Goal: Information Seeking & Learning: Find specific fact

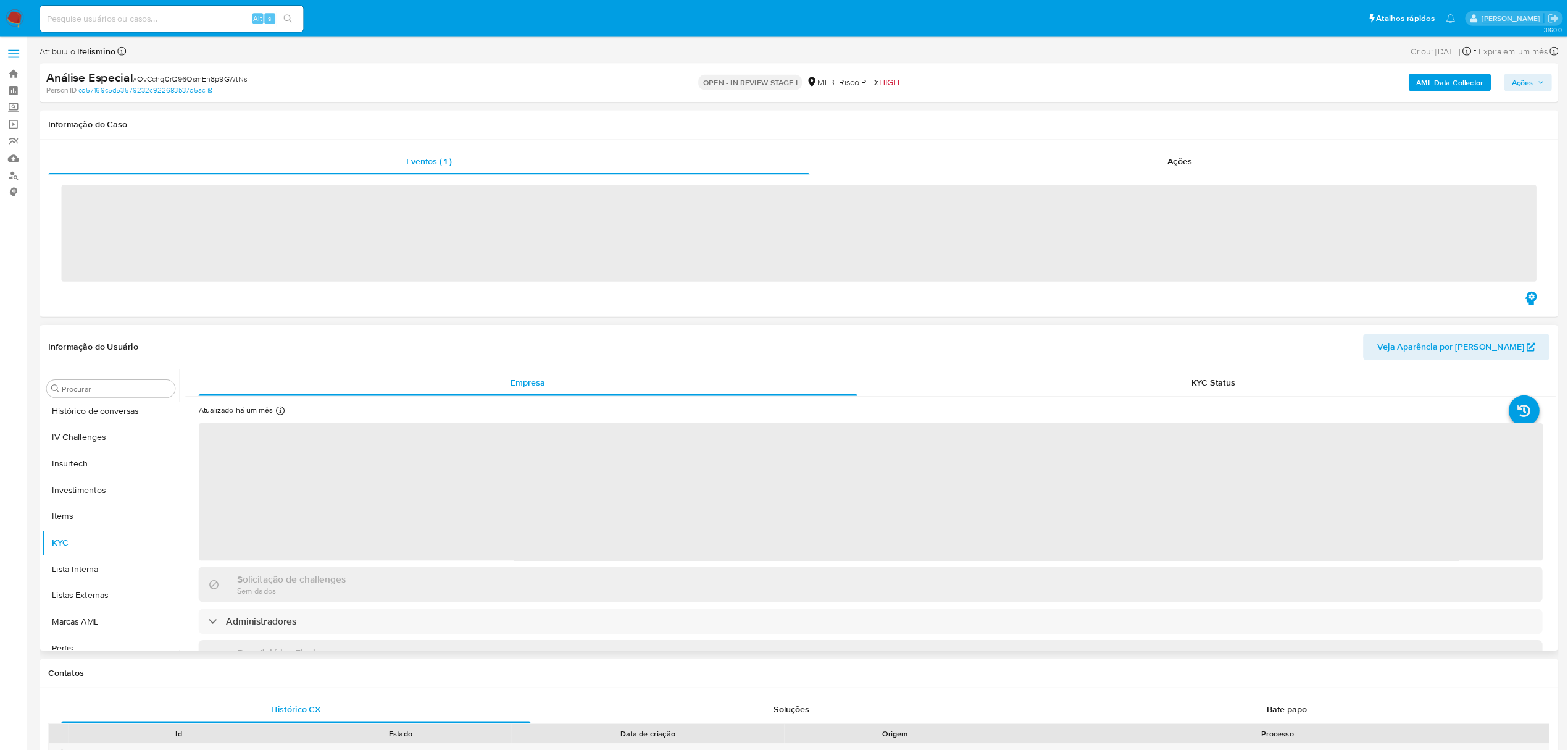
scroll to position [581, 0]
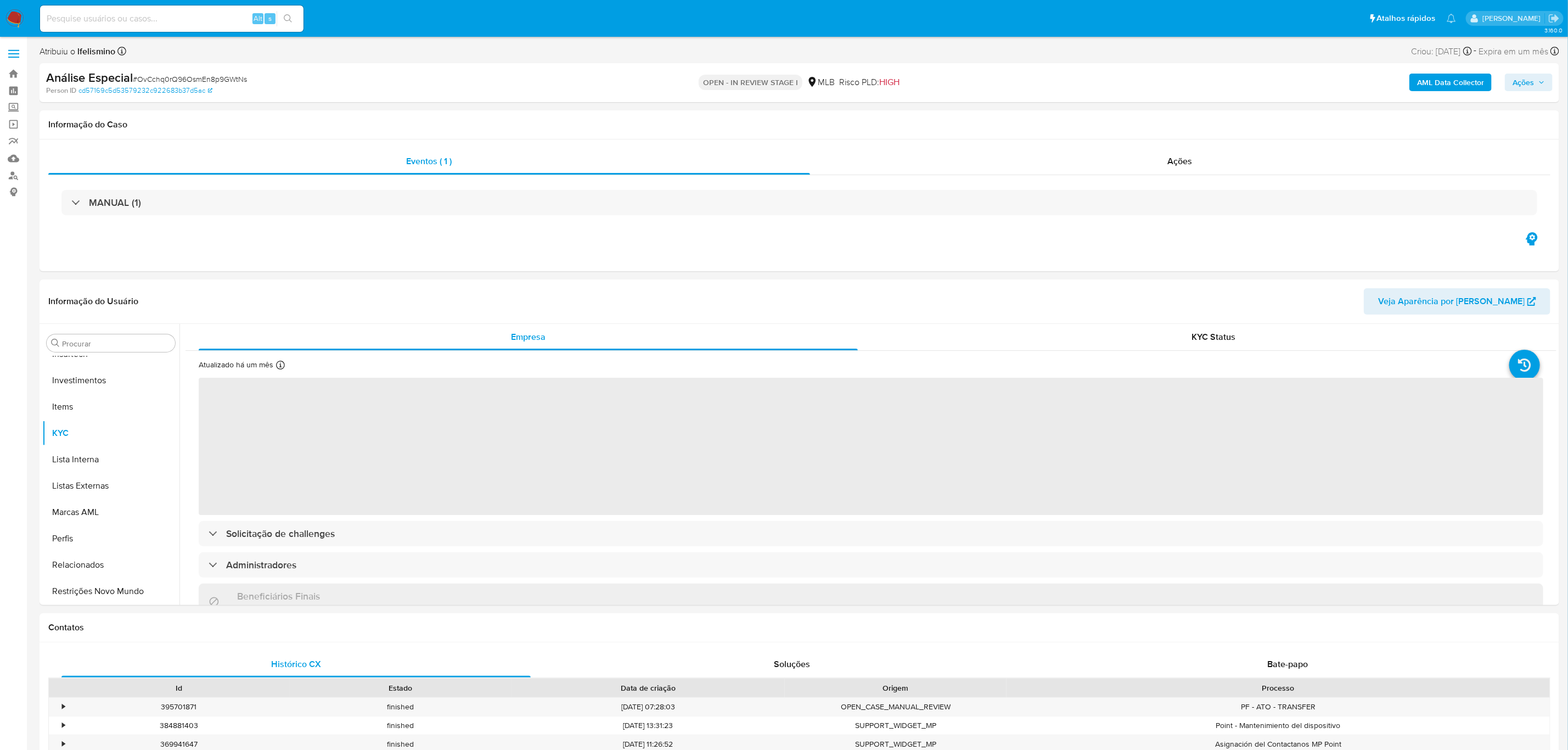
select select "10"
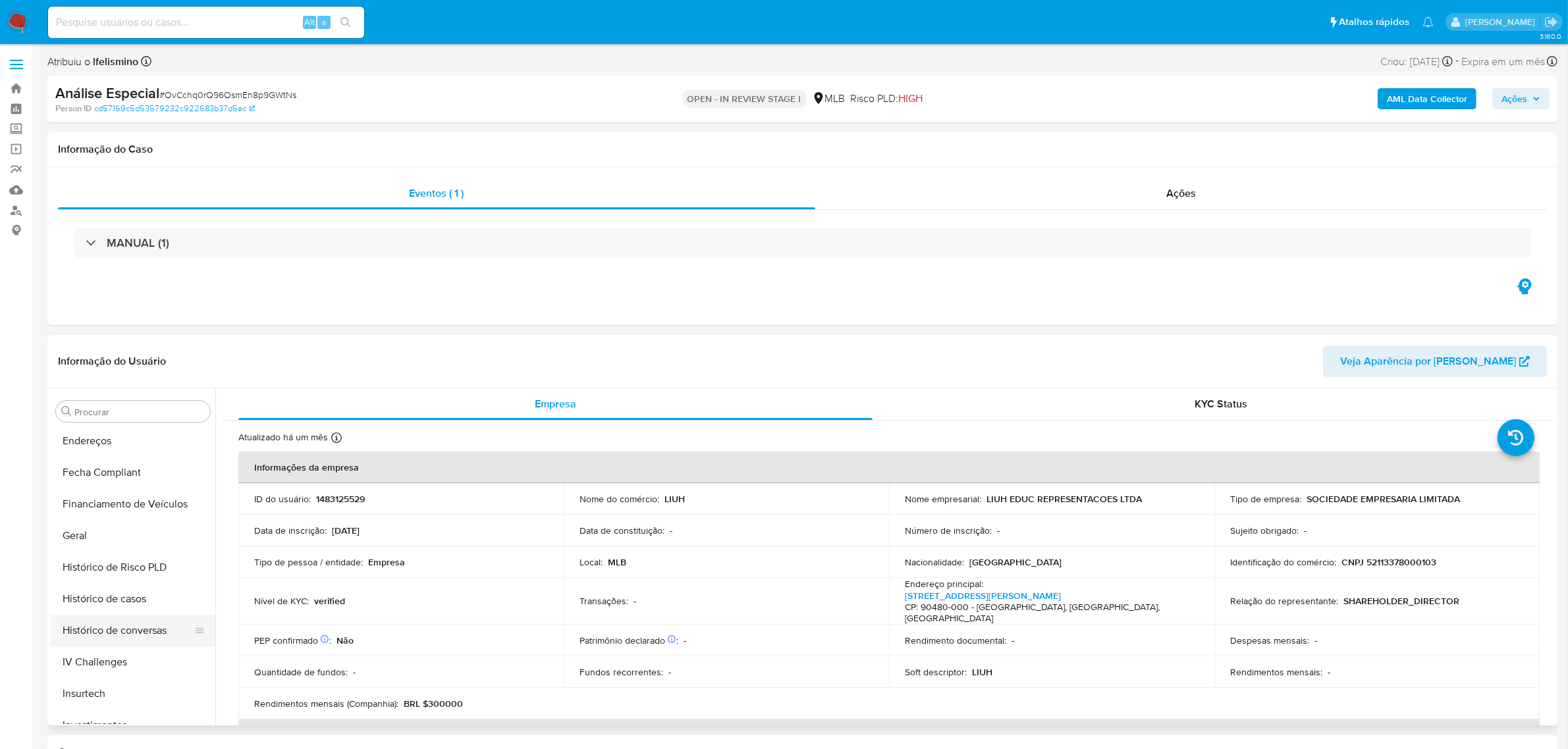
scroll to position [207, 0]
click at [142, 518] on button "Documentação" at bounding box center [127, 520] width 154 height 31
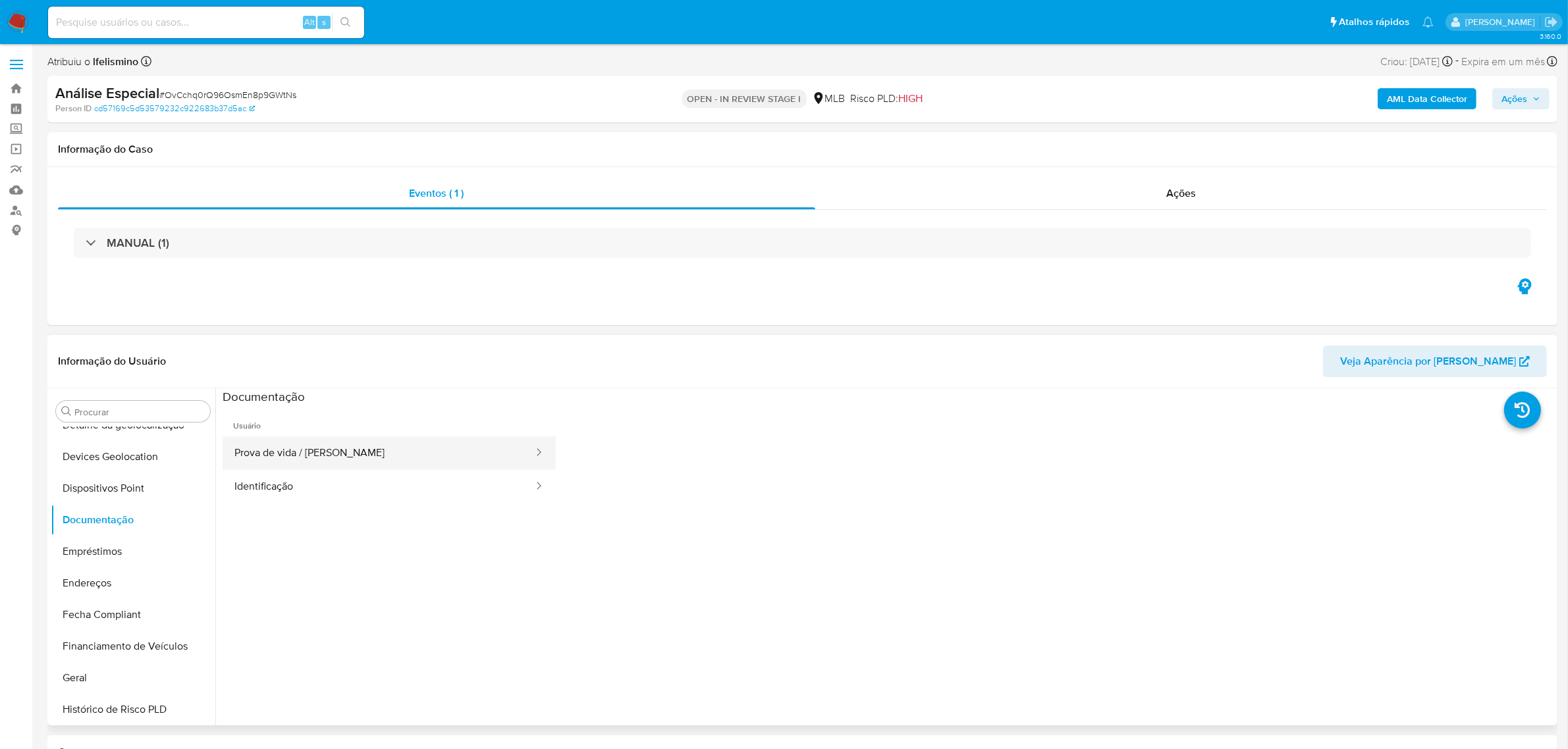
click at [297, 448] on button "Prova de vida / [PERSON_NAME]" at bounding box center [378, 453] width 312 height 34
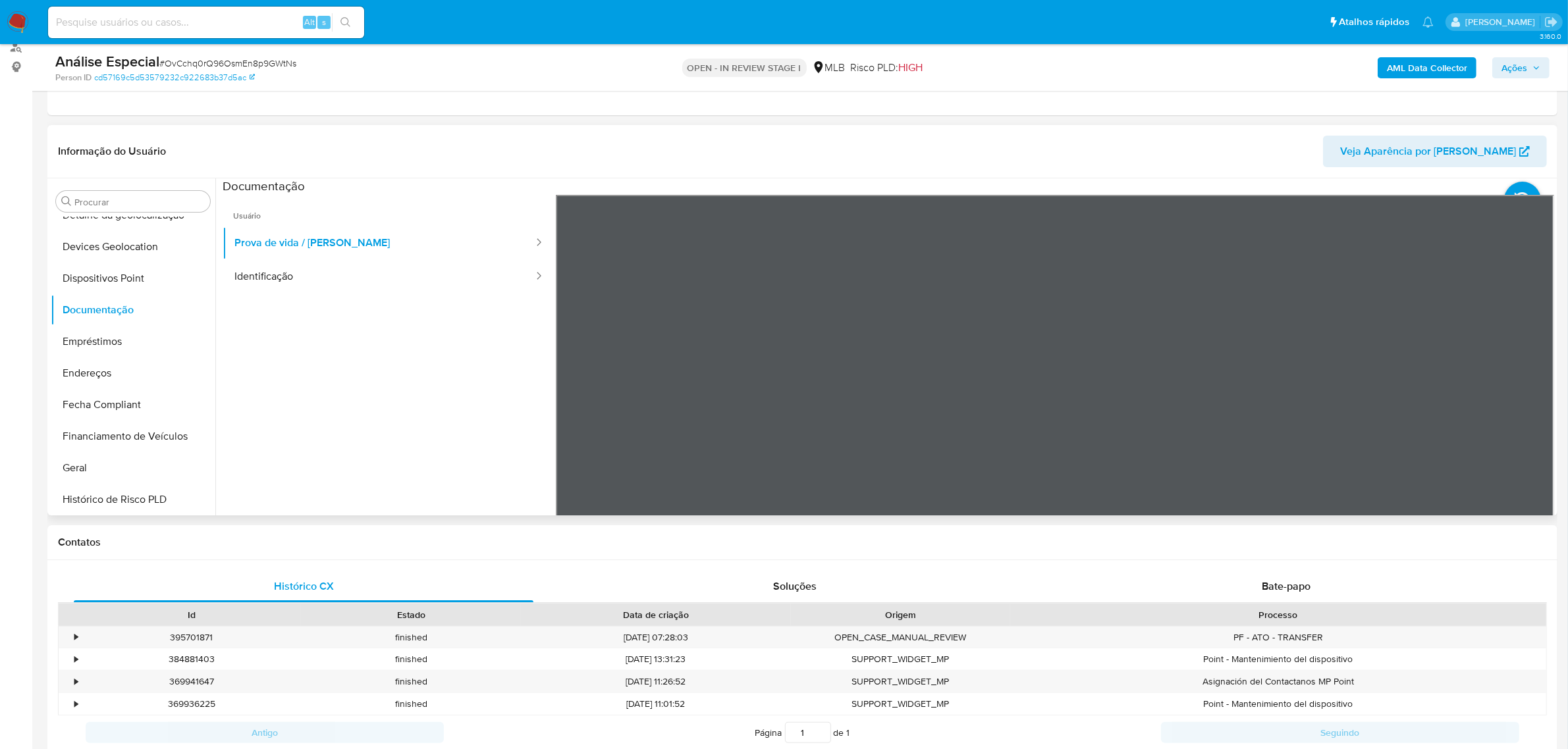
scroll to position [164, 0]
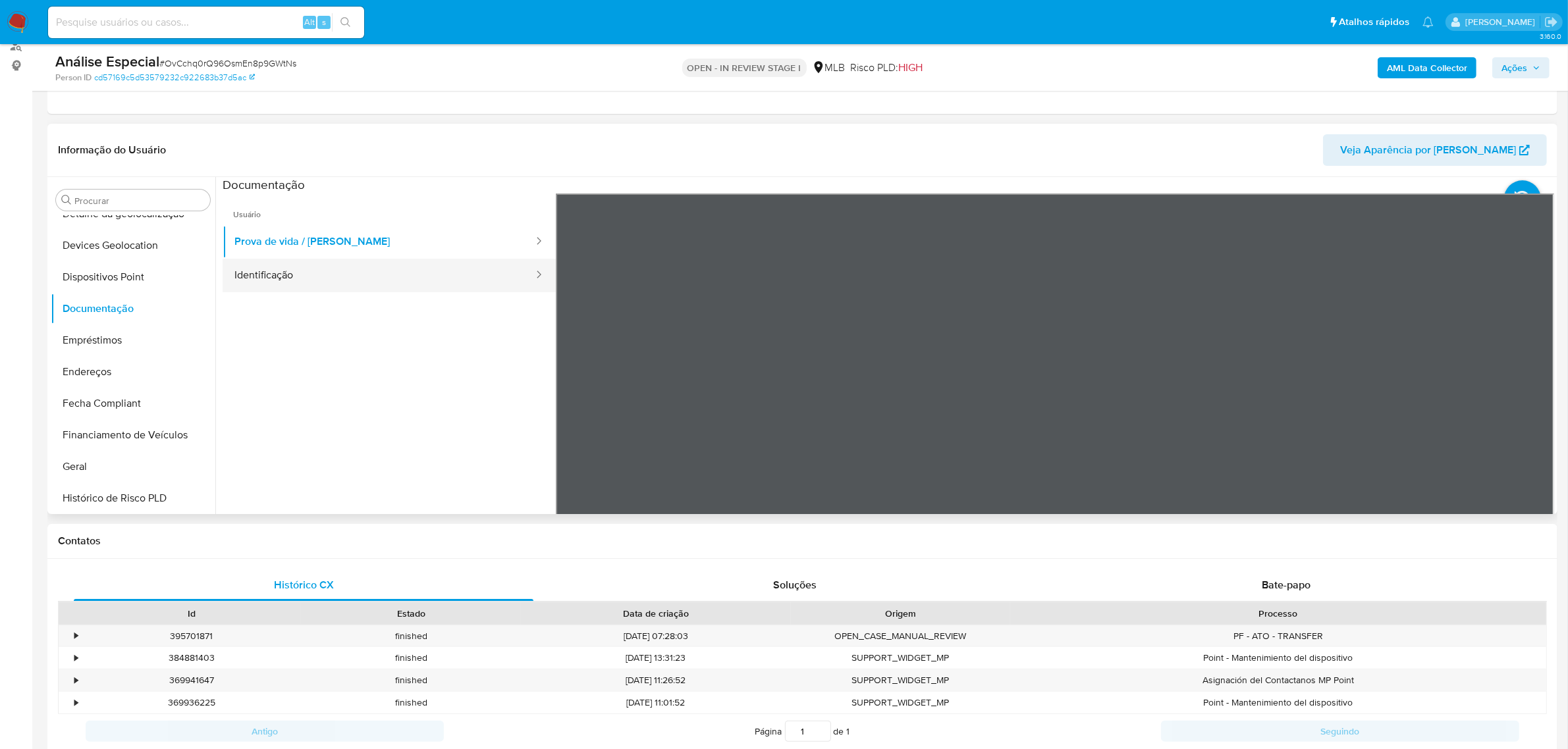
click at [257, 277] on button "Identificação" at bounding box center [378, 275] width 312 height 34
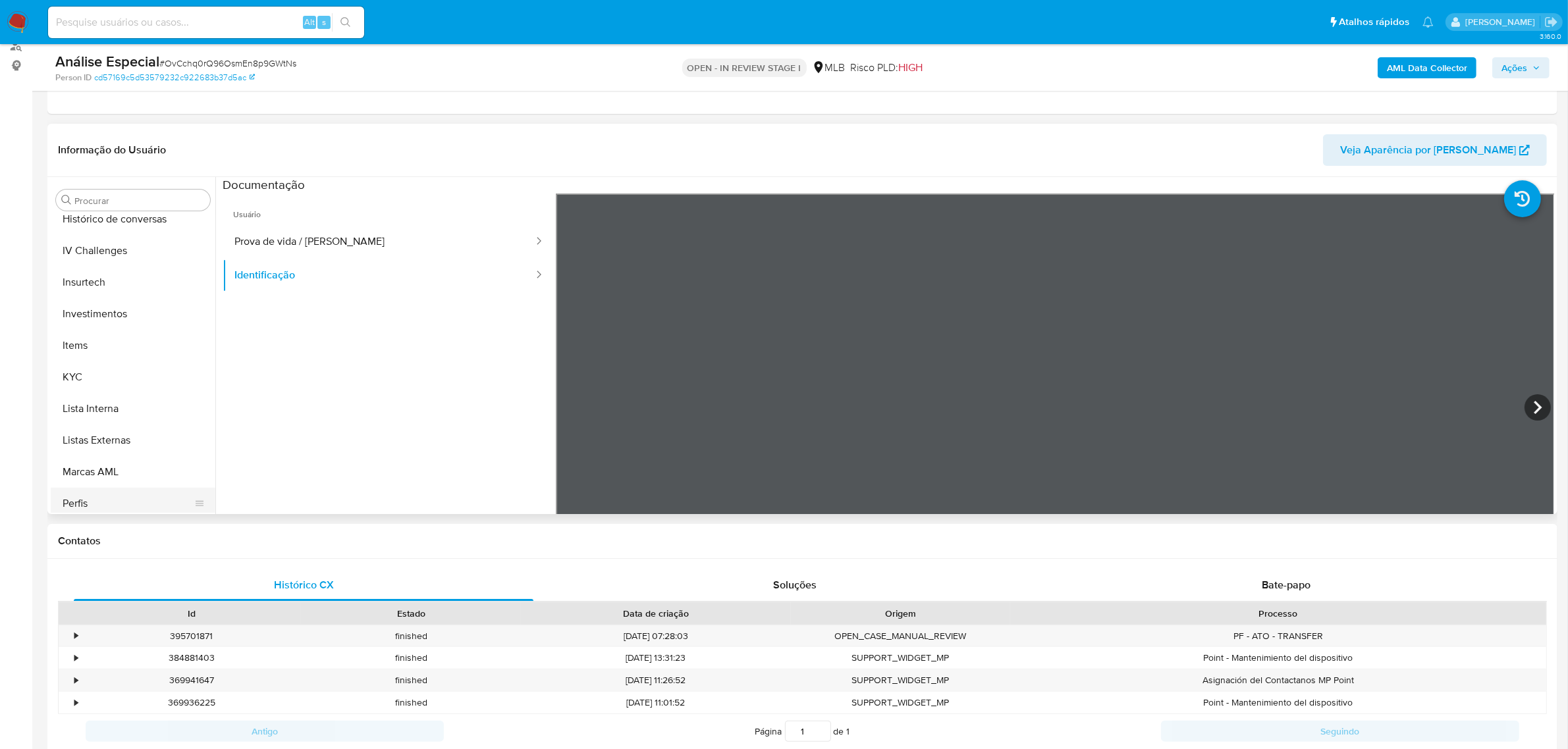
scroll to position [619, 0]
click at [136, 304] on button "KYC" at bounding box center [127, 307] width 154 height 31
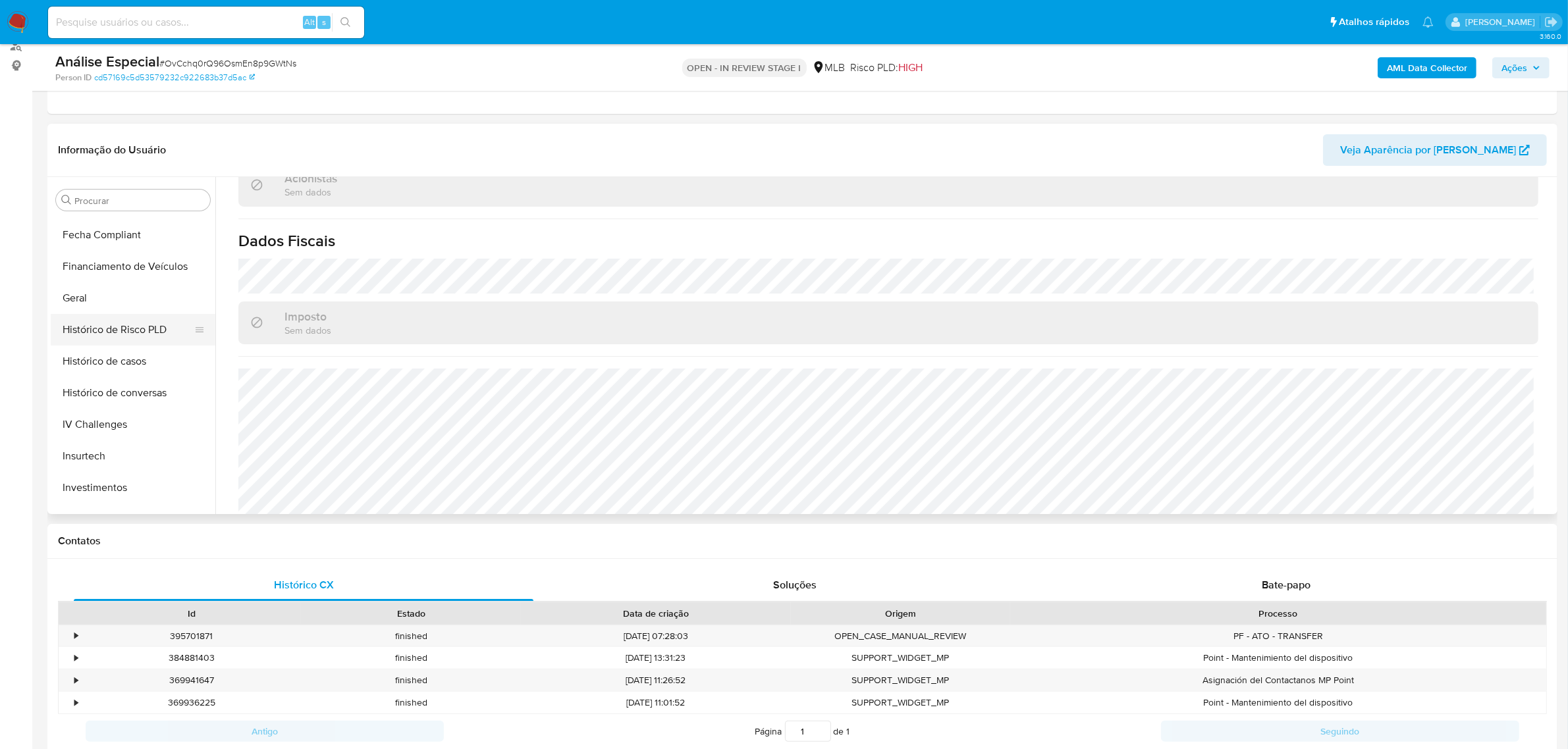
scroll to position [372, 0]
drag, startPoint x: 121, startPoint y: 304, endPoint x: 127, endPoint y: 299, distance: 7.8
click at [121, 304] on button "Geral" at bounding box center [127, 301] width 154 height 31
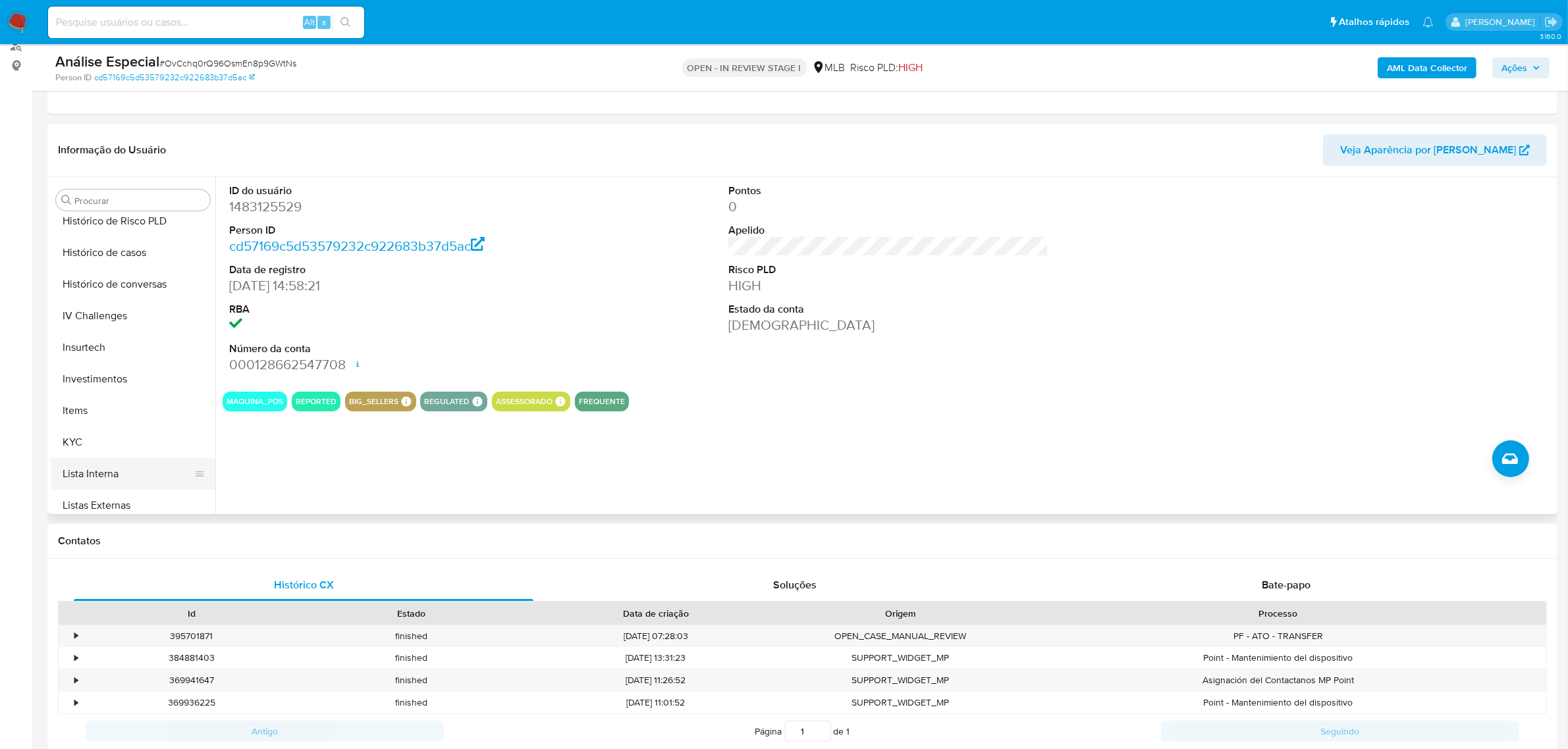
scroll to position [619, 0]
click at [126, 303] on button "KYC" at bounding box center [127, 307] width 154 height 31
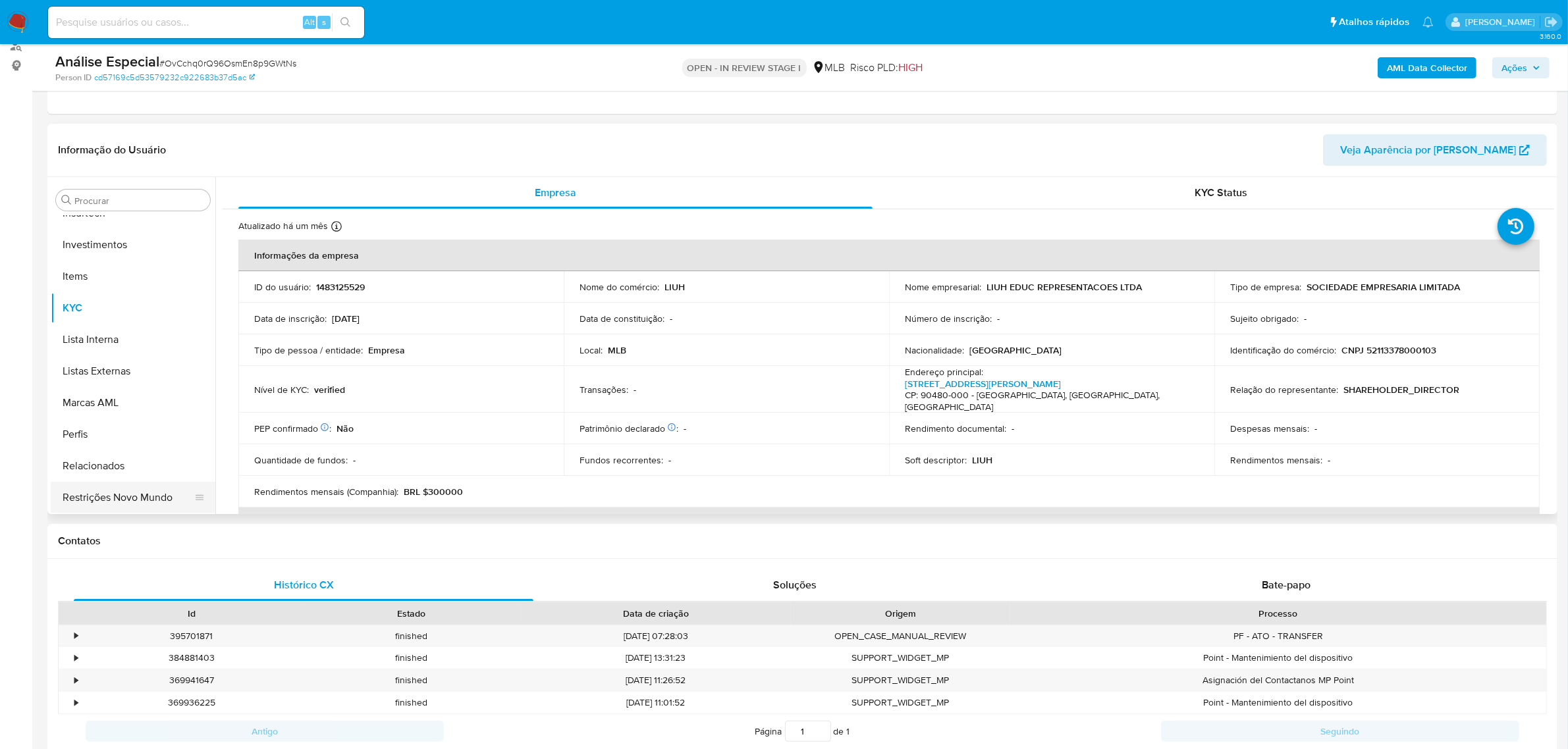
click at [159, 504] on button "Restrições Novo Mundo" at bounding box center [127, 497] width 154 height 31
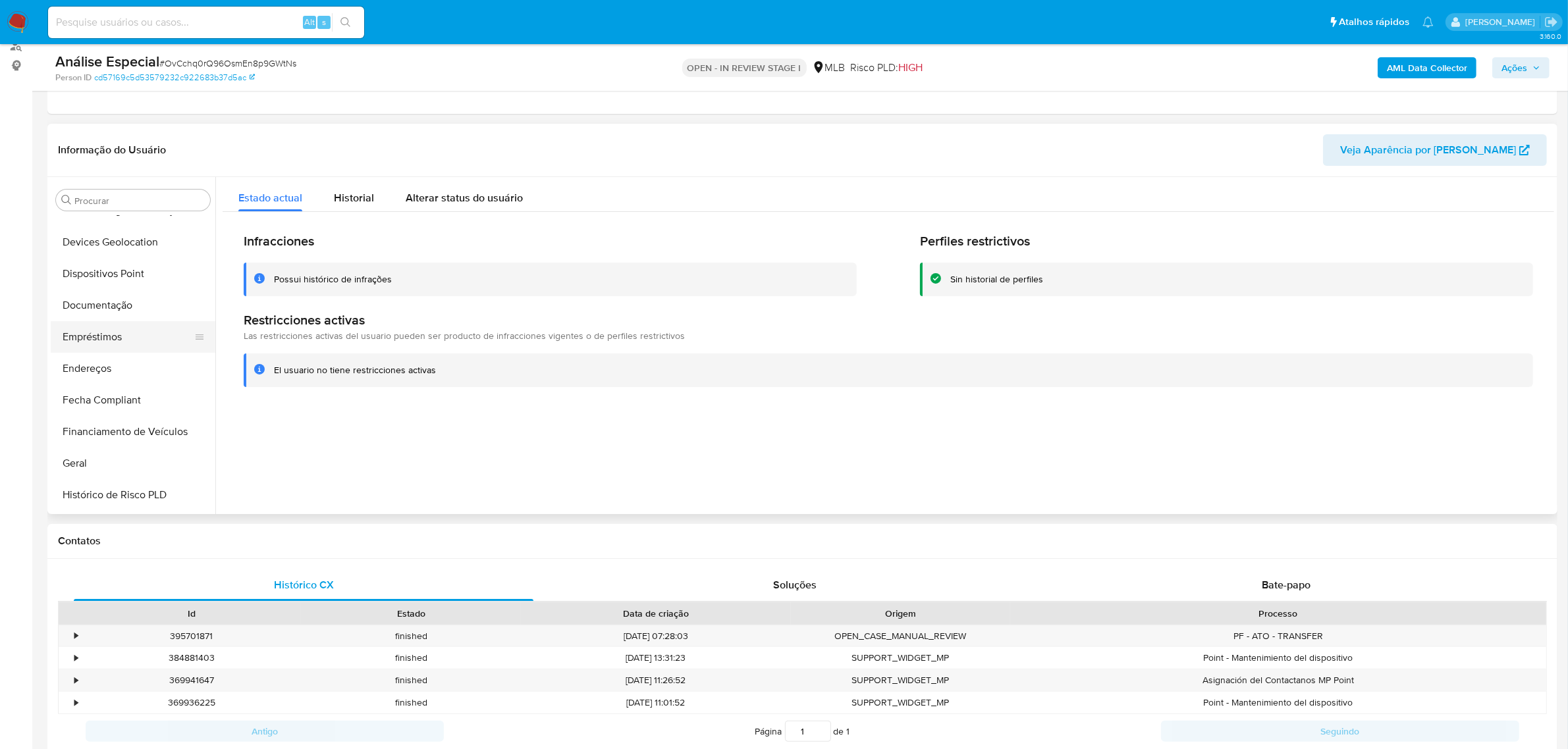
scroll to position [207, 0]
click at [121, 339] on button "Empréstimos" at bounding box center [127, 340] width 154 height 31
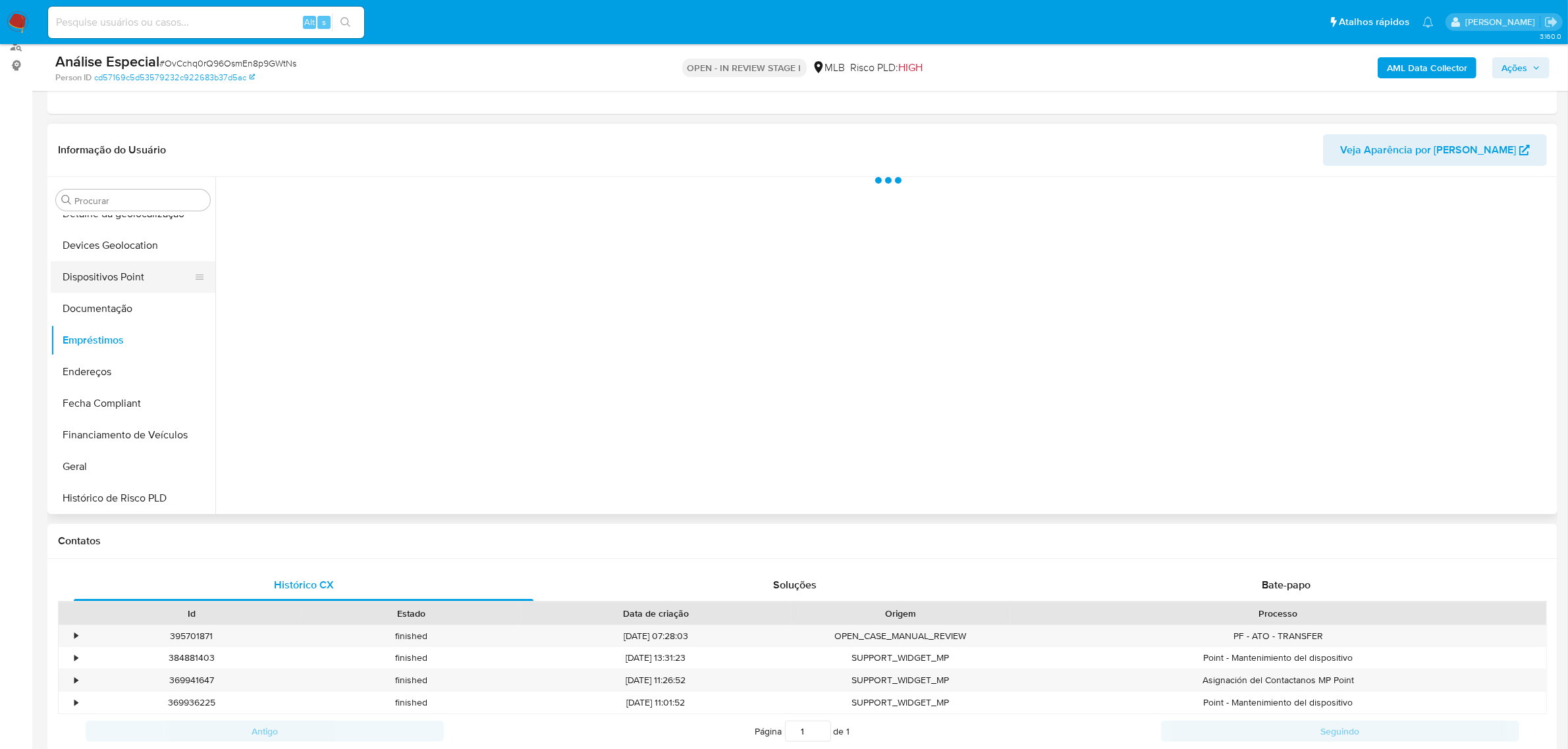
drag, startPoint x: 136, startPoint y: 376, endPoint x: 169, endPoint y: 291, distance: 91.2
click at [136, 377] on button "Endereços" at bounding box center [132, 372] width 164 height 31
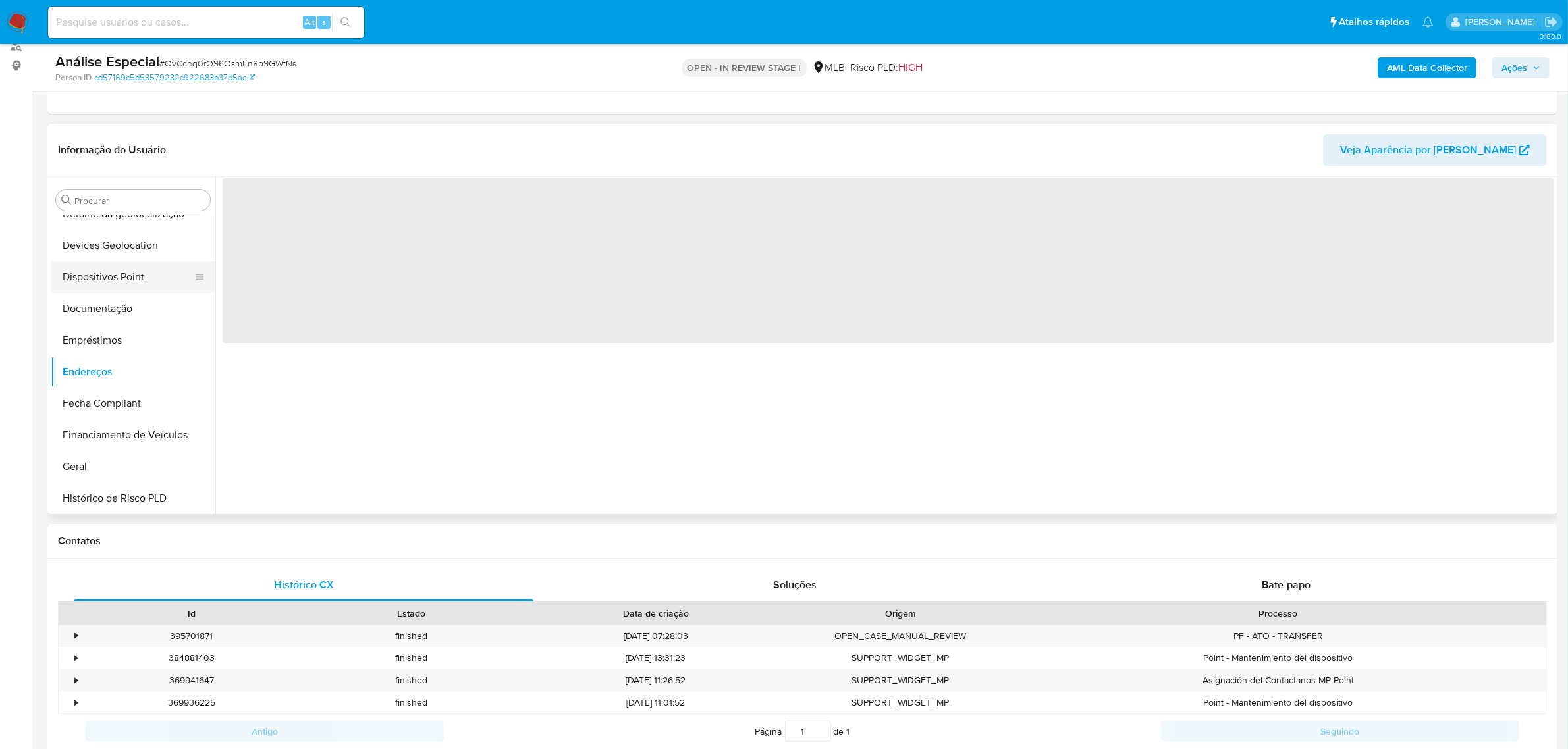
click at [164, 280] on button "Dispositivos Point" at bounding box center [127, 277] width 154 height 31
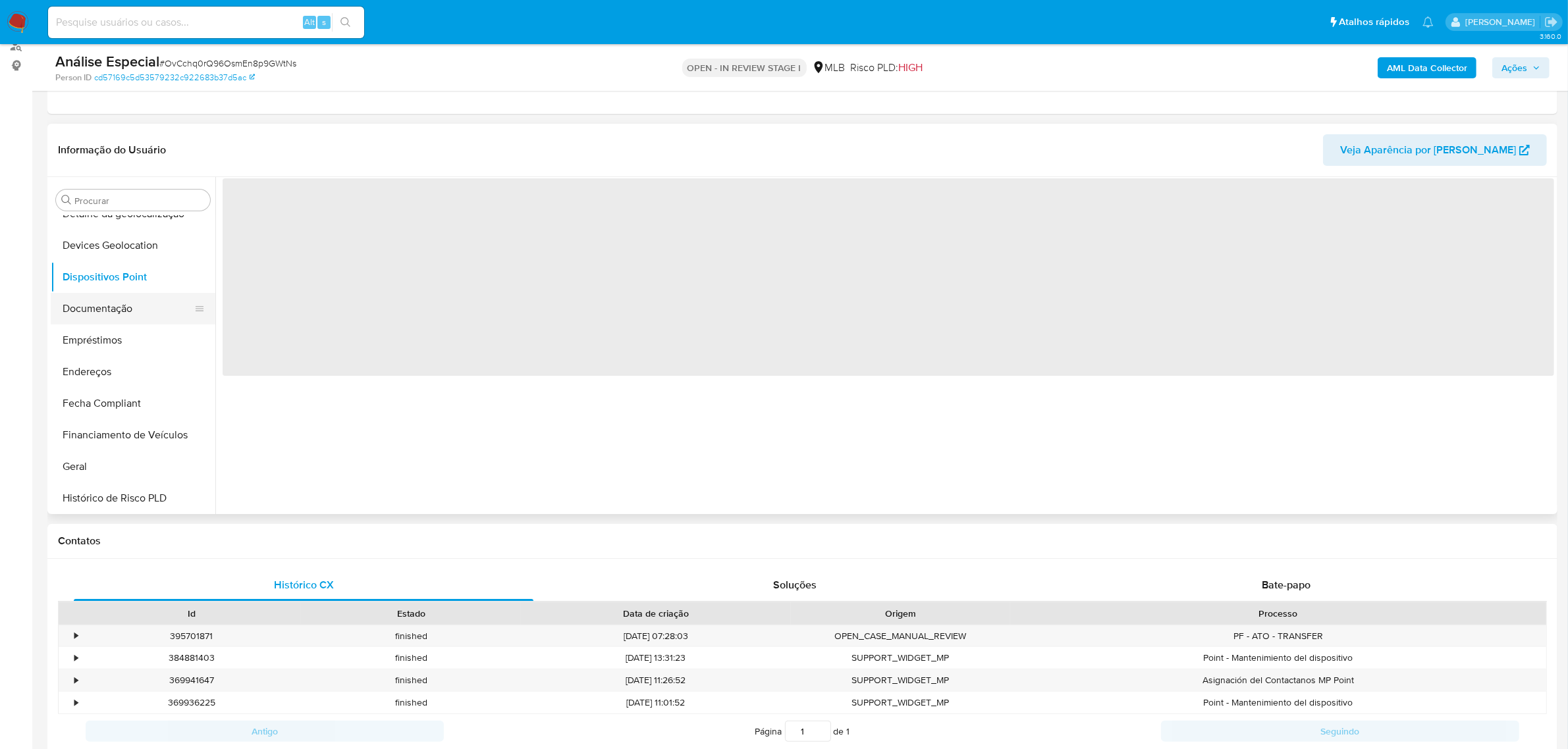
click at [136, 314] on button "Documentação" at bounding box center [127, 308] width 154 height 31
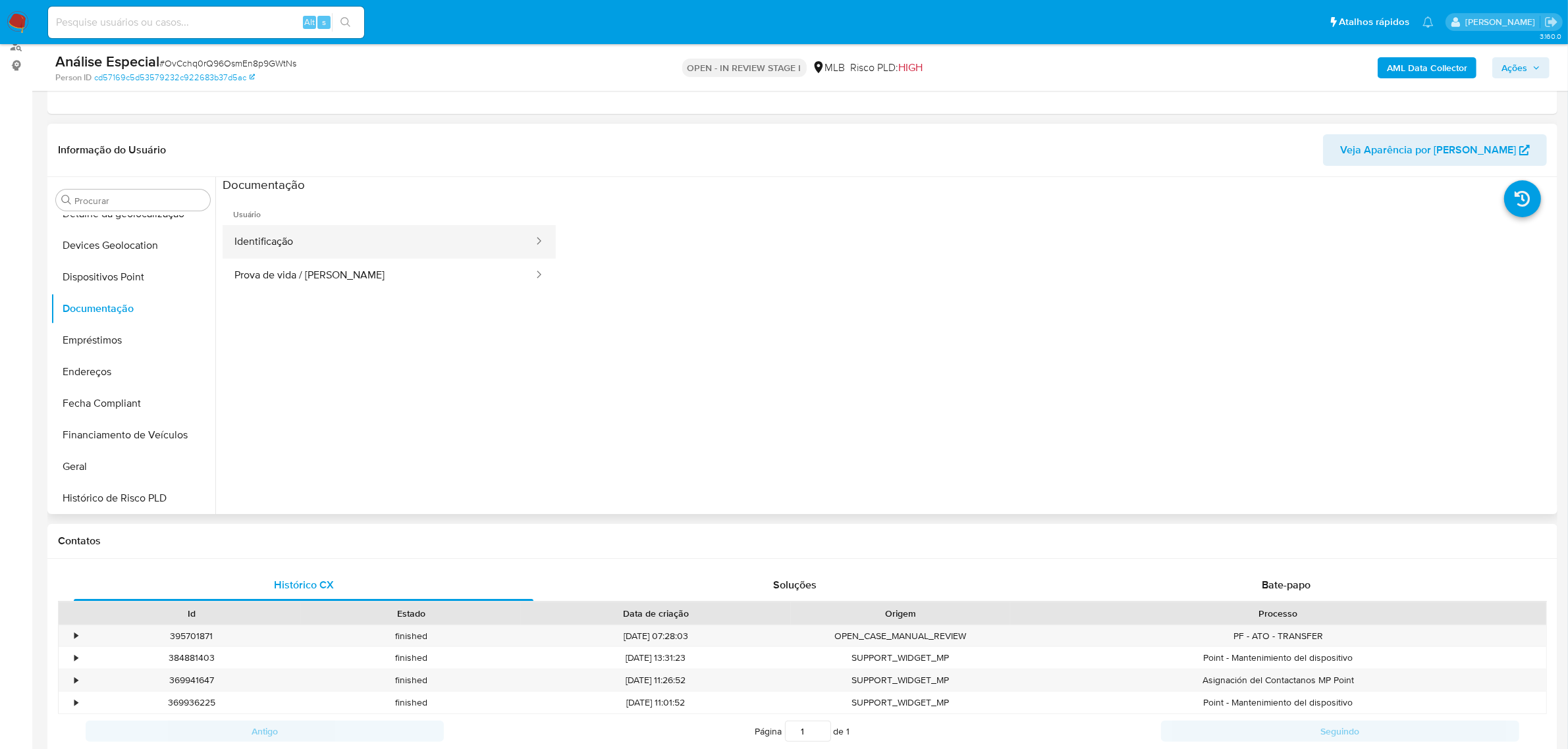
drag, startPoint x: 366, startPoint y: 245, endPoint x: 299, endPoint y: 257, distance: 68.1
click at [367, 245] on button "Identificação" at bounding box center [378, 242] width 312 height 34
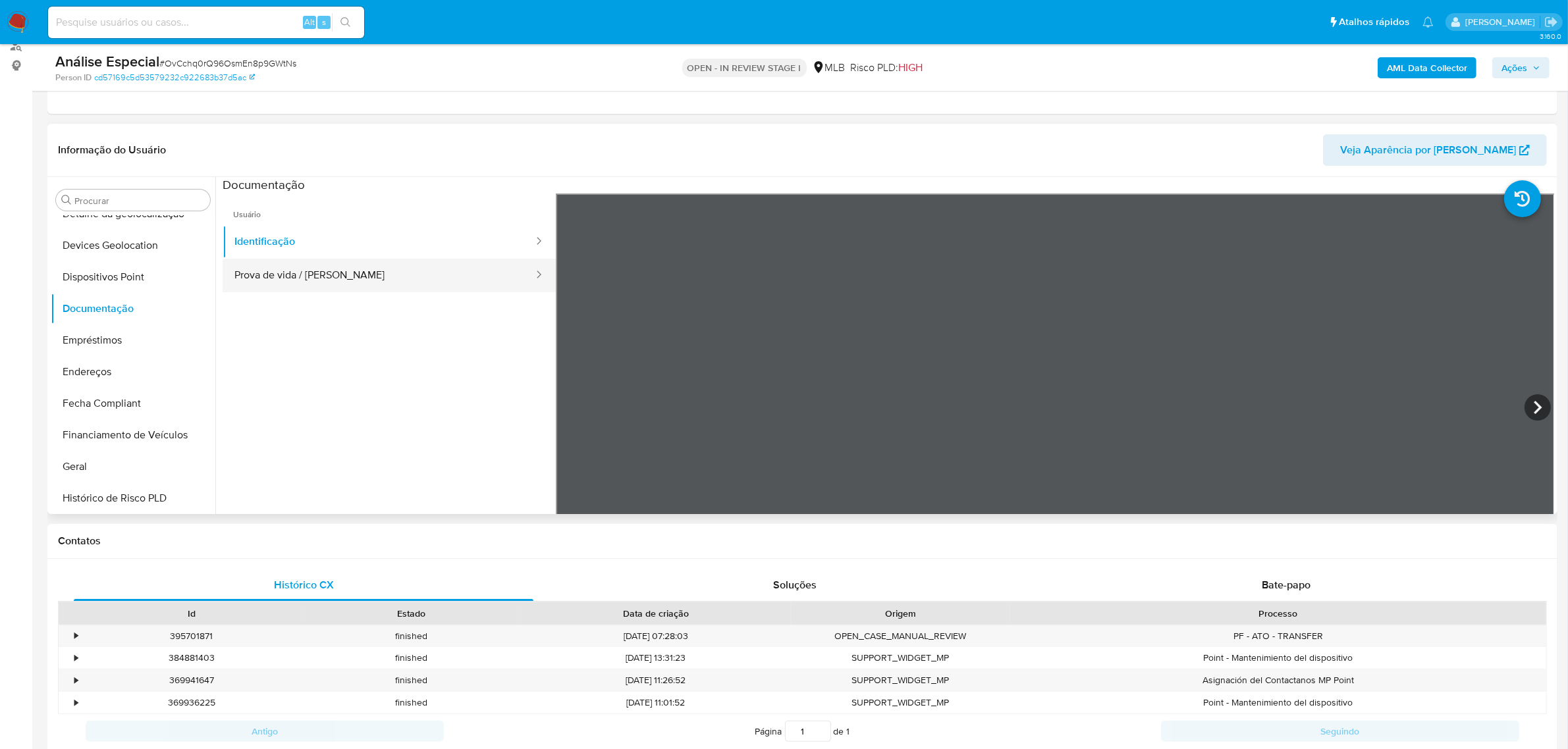
click at [293, 283] on button "Prova de vida / [PERSON_NAME]" at bounding box center [378, 275] width 312 height 34
click at [122, 278] on button "Dispositivos Point" at bounding box center [127, 277] width 154 height 31
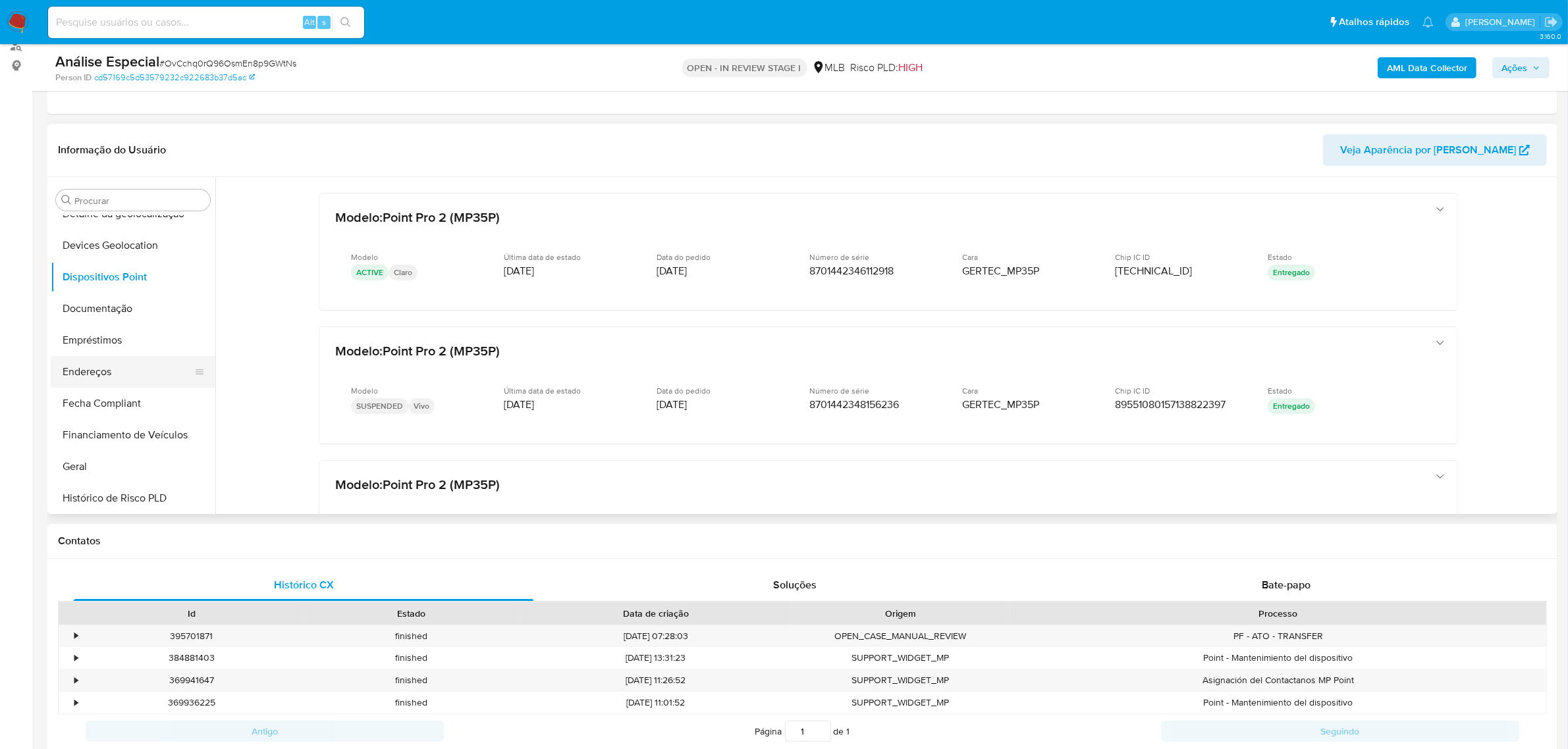
click at [156, 370] on button "Endereços" at bounding box center [127, 372] width 154 height 31
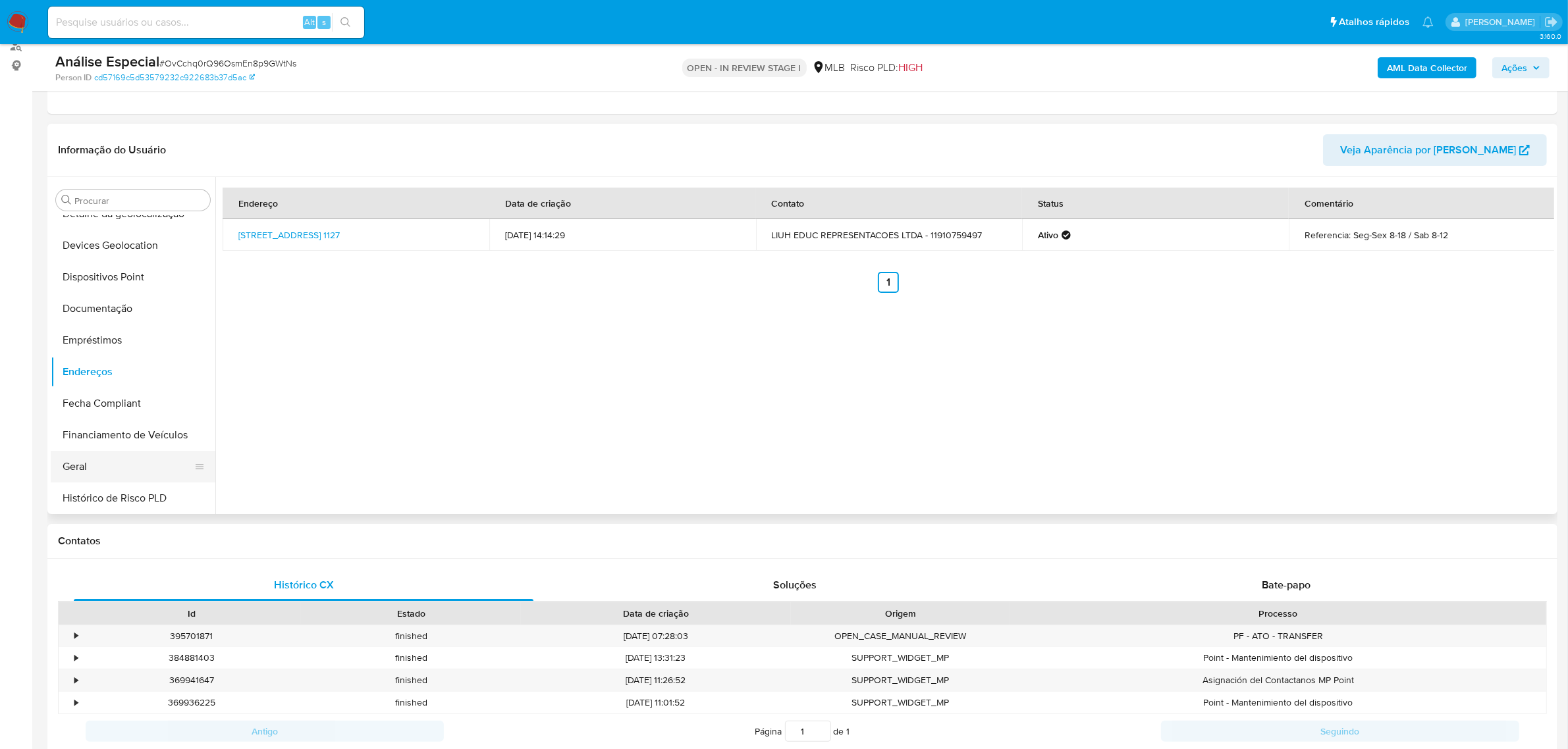
click at [136, 461] on button "Geral" at bounding box center [127, 466] width 154 height 31
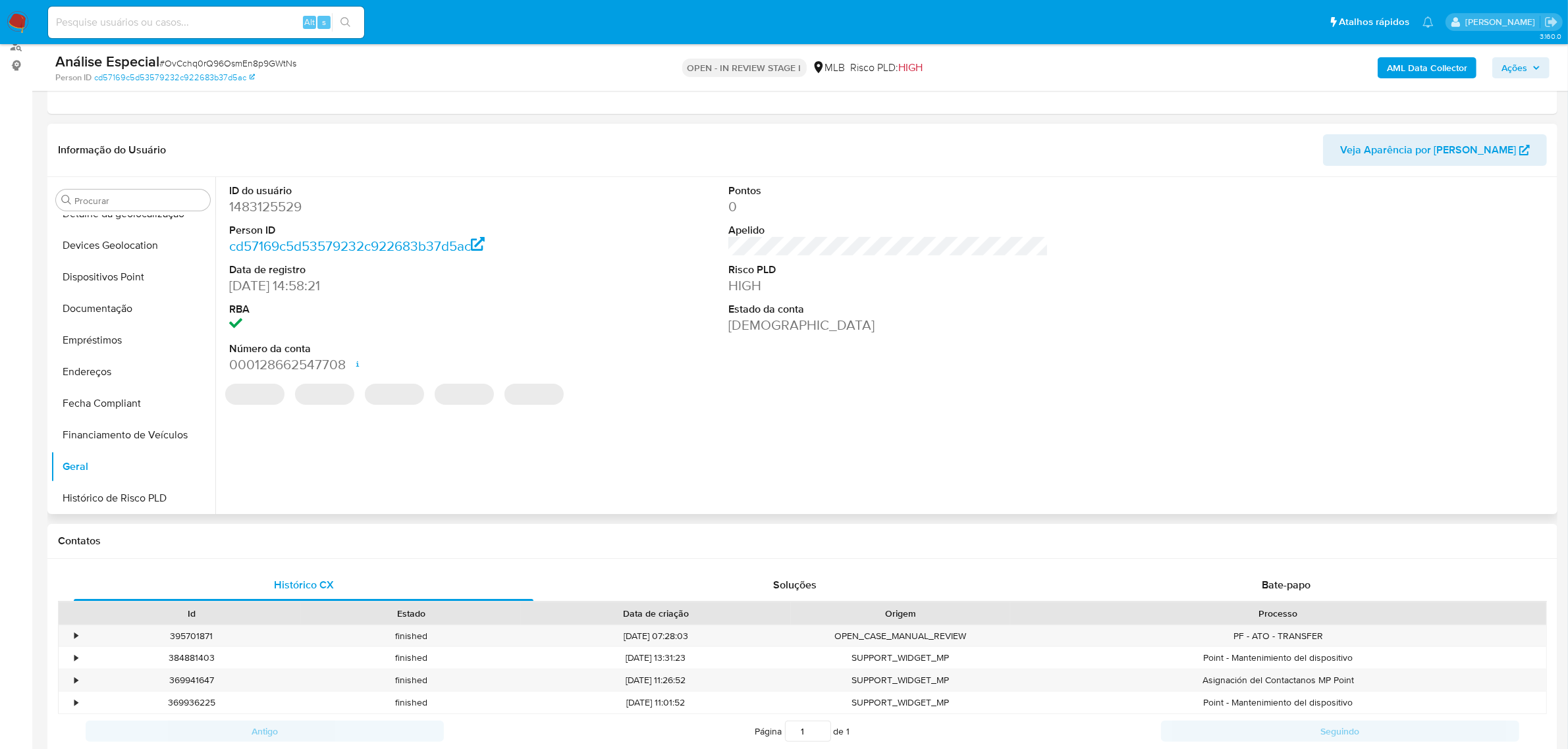
click at [278, 201] on dd "1483125529" at bounding box center [389, 206] width 320 height 18
